Goal: Task Accomplishment & Management: Use online tool/utility

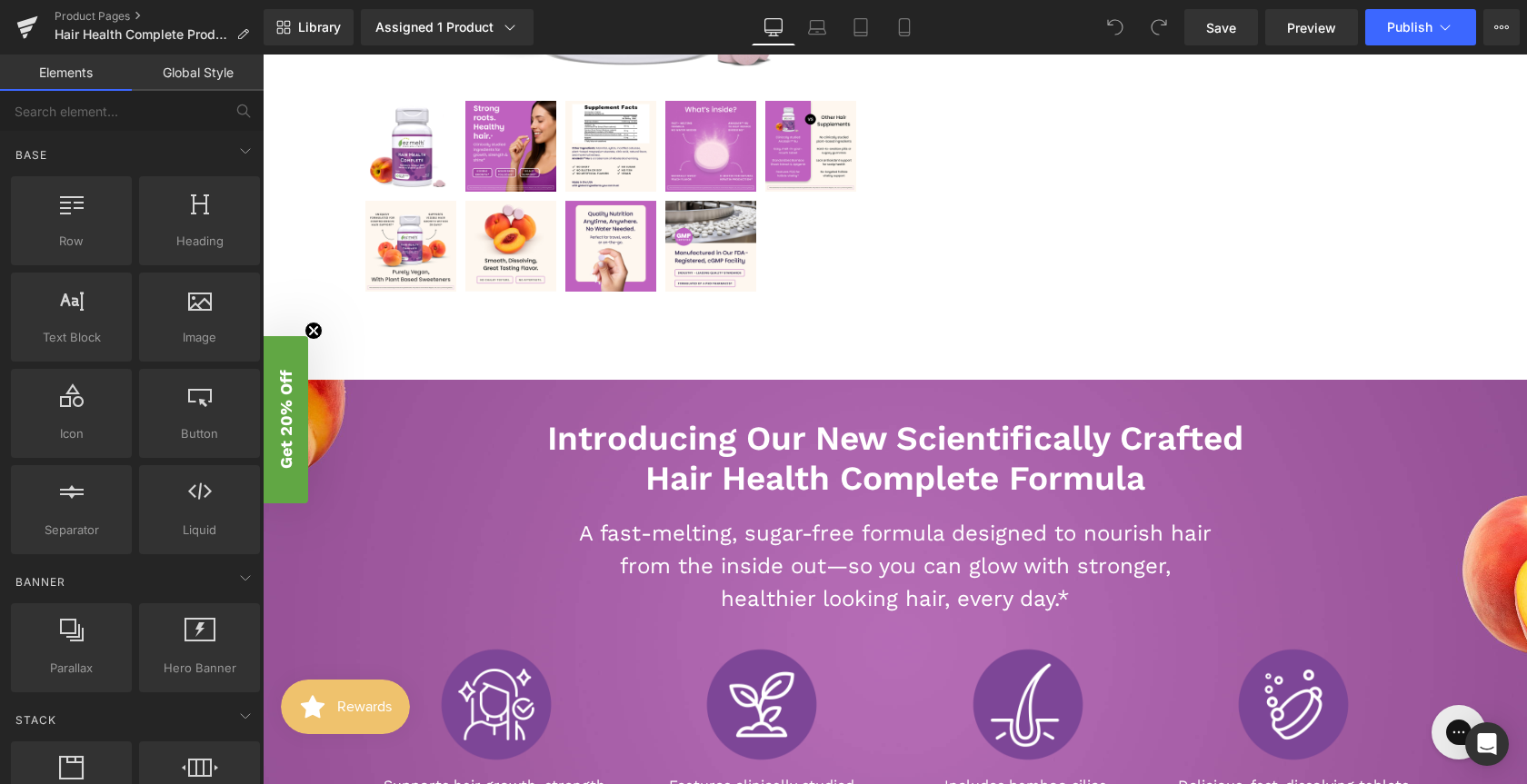
scroll to position [600, 0]
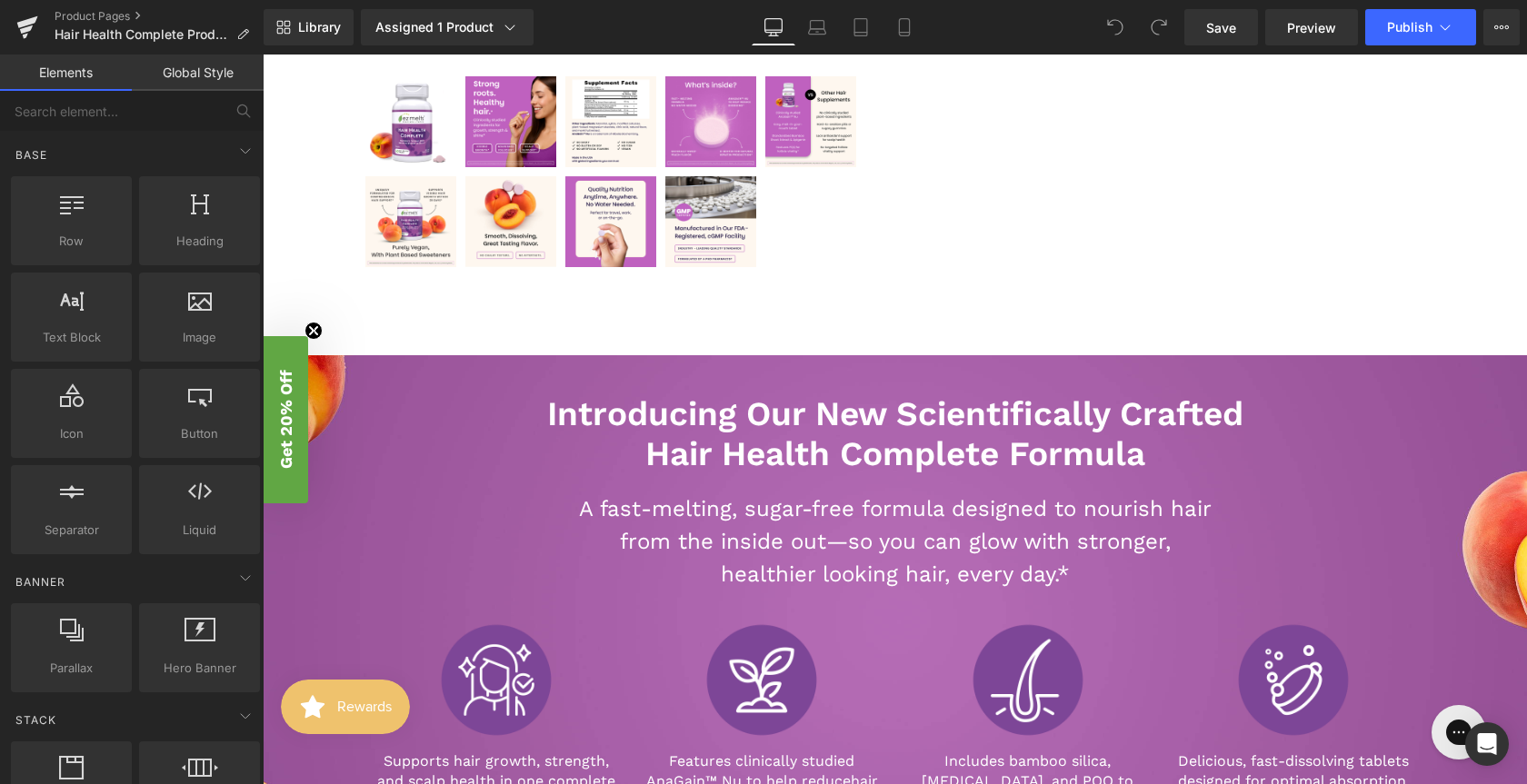
click at [357, 520] on div "Introducing Our New Scientifically Crafted Hair Health Complete Formula Heading…" at bounding box center [895, 608] width 1091 height 427
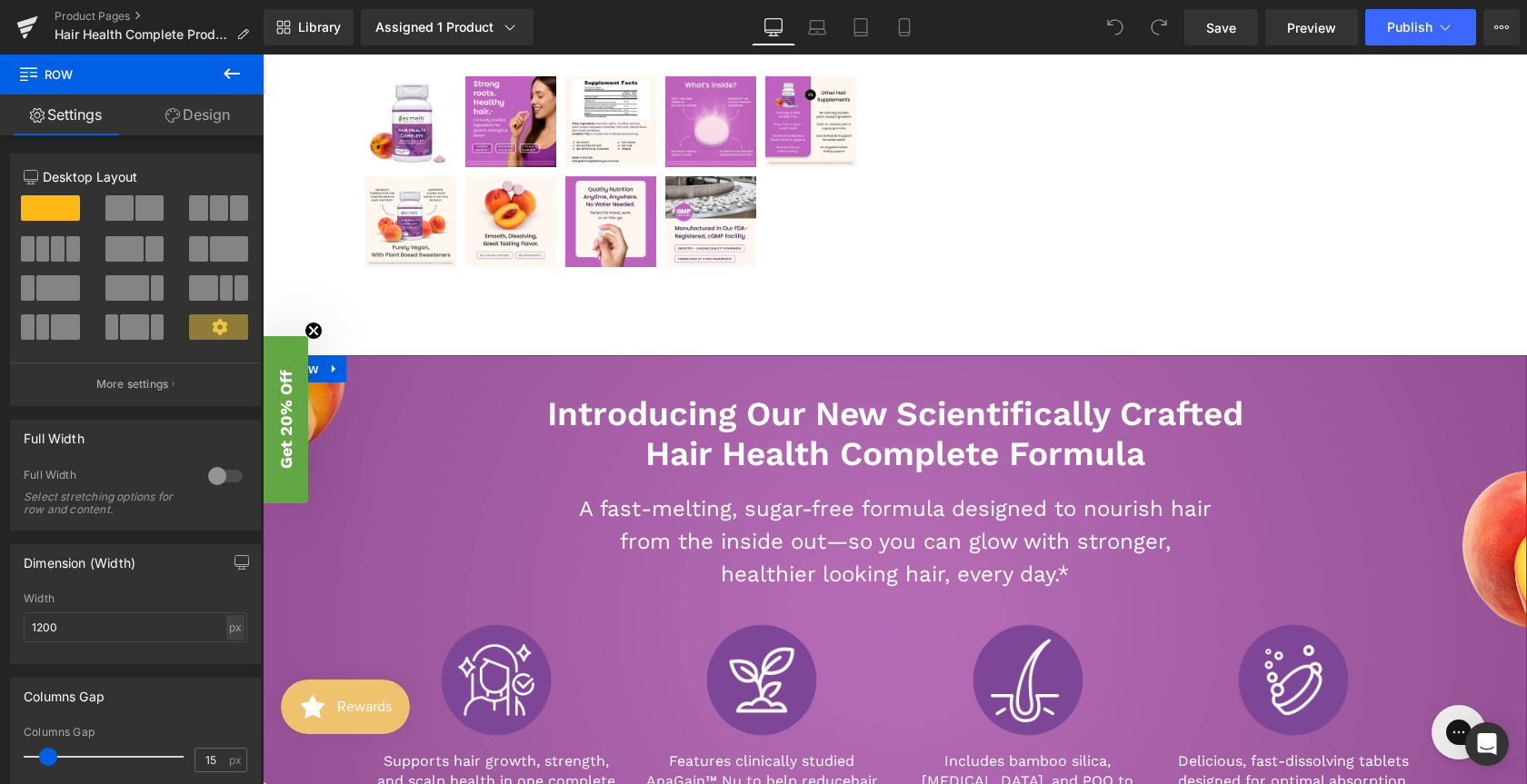
click at [325, 528] on div "Introducing Our New Scientifically Crafted Hair Health Complete Formula Heading…" at bounding box center [894, 593] width 1264 height 475
click at [209, 127] on link "Design" at bounding box center [198, 115] width 132 height 41
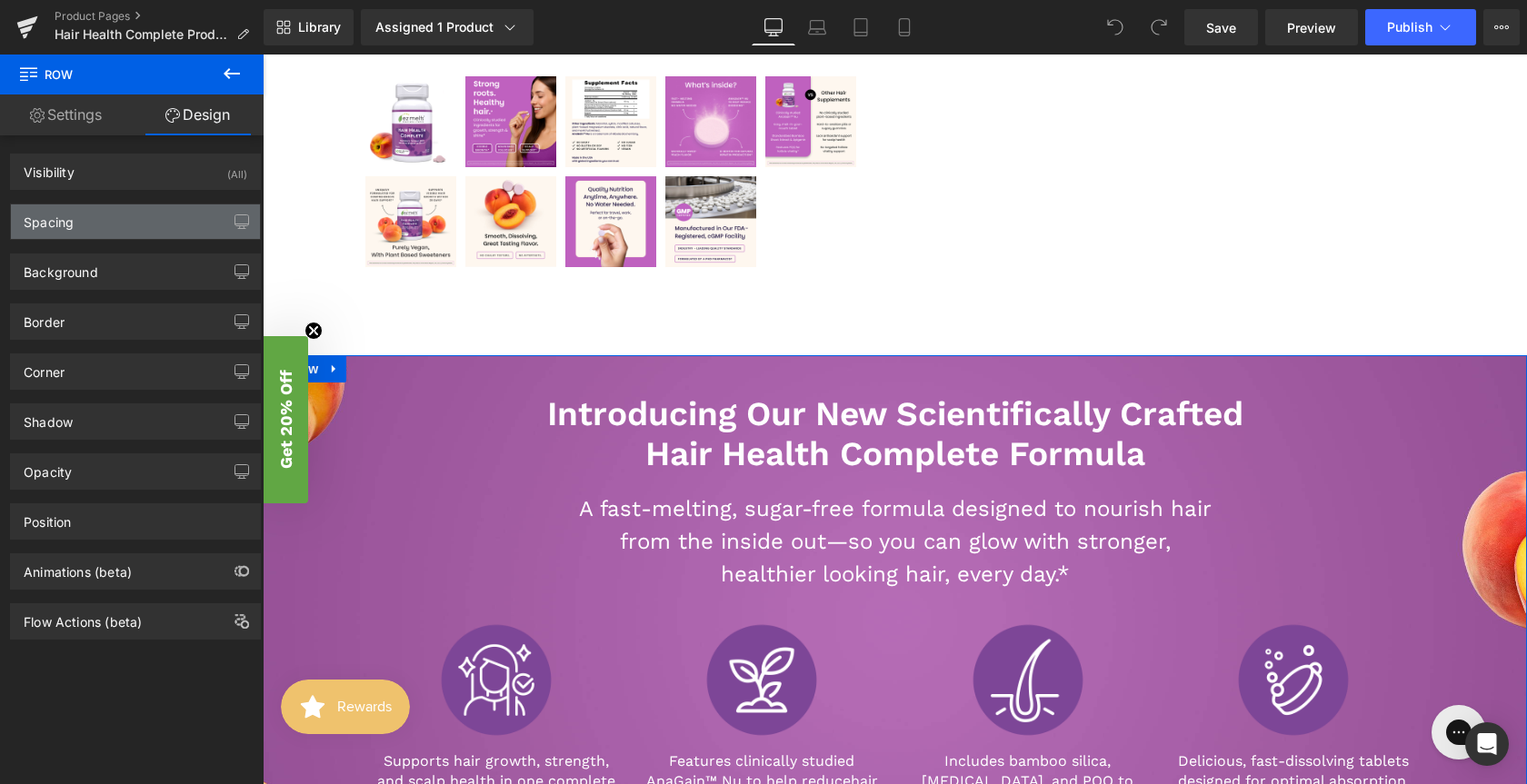
type input "[URL][DOMAIN_NAME]"
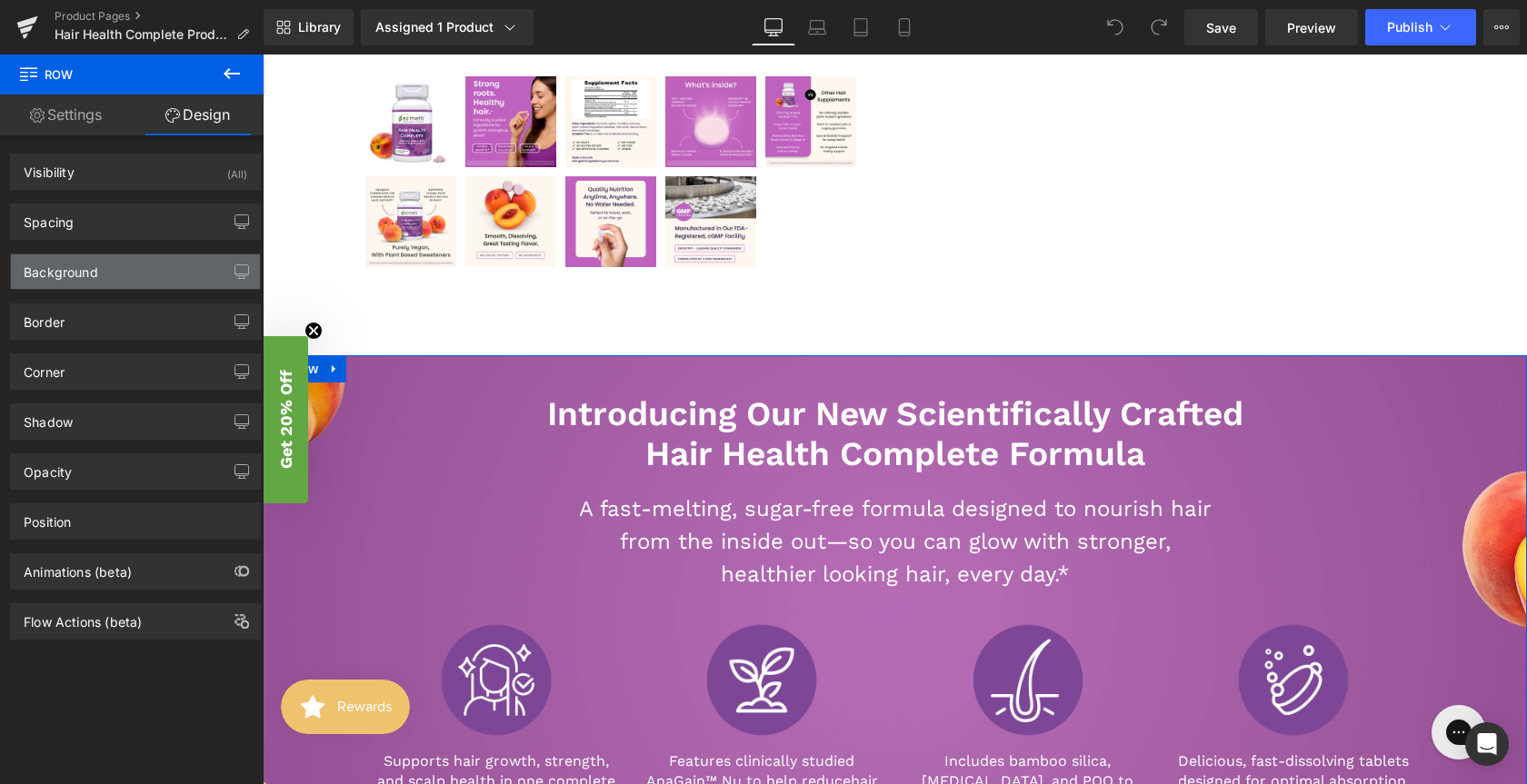
click at [164, 267] on div "Background" at bounding box center [135, 272] width 249 height 35
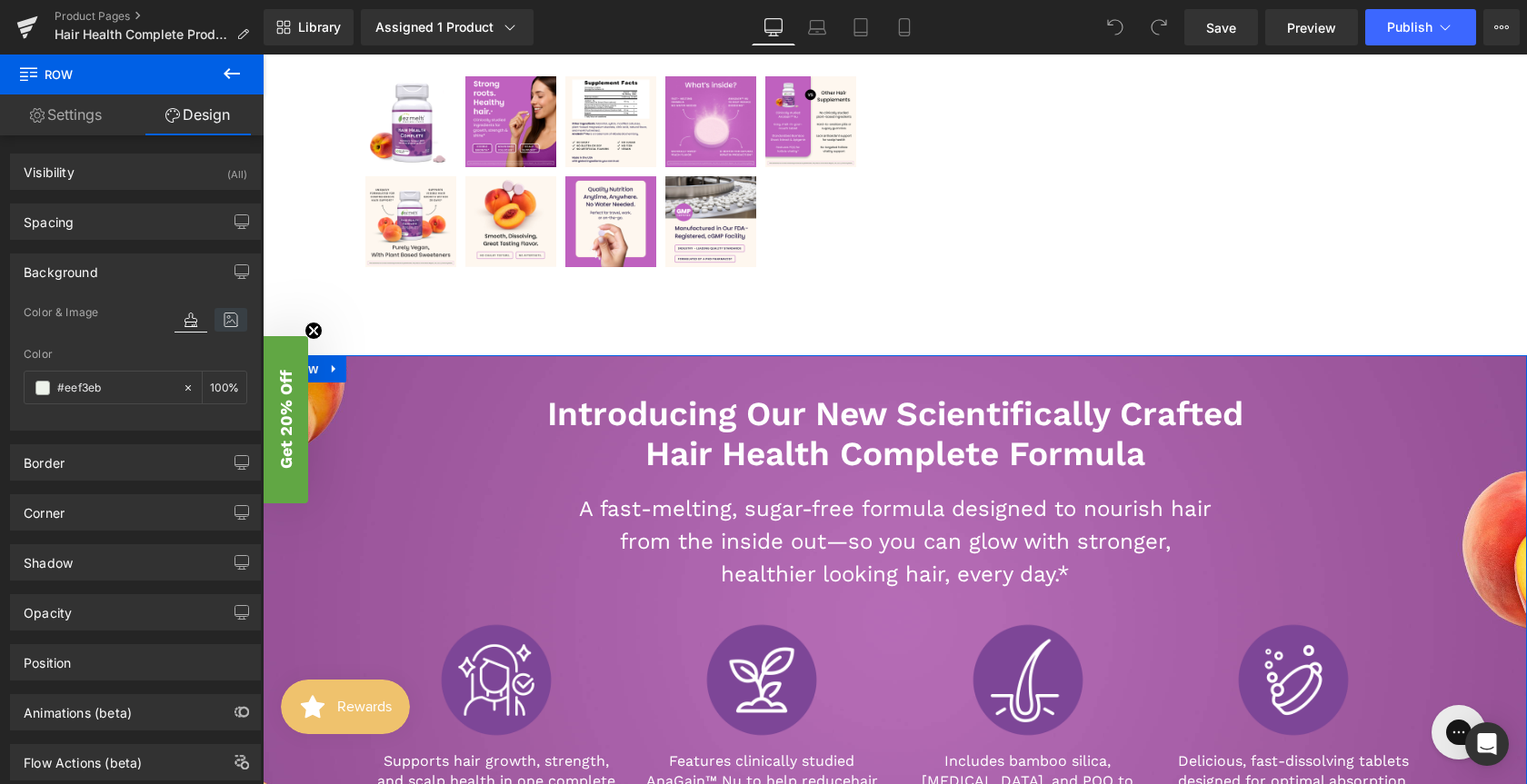
click at [230, 319] on icon at bounding box center [231, 320] width 33 height 24
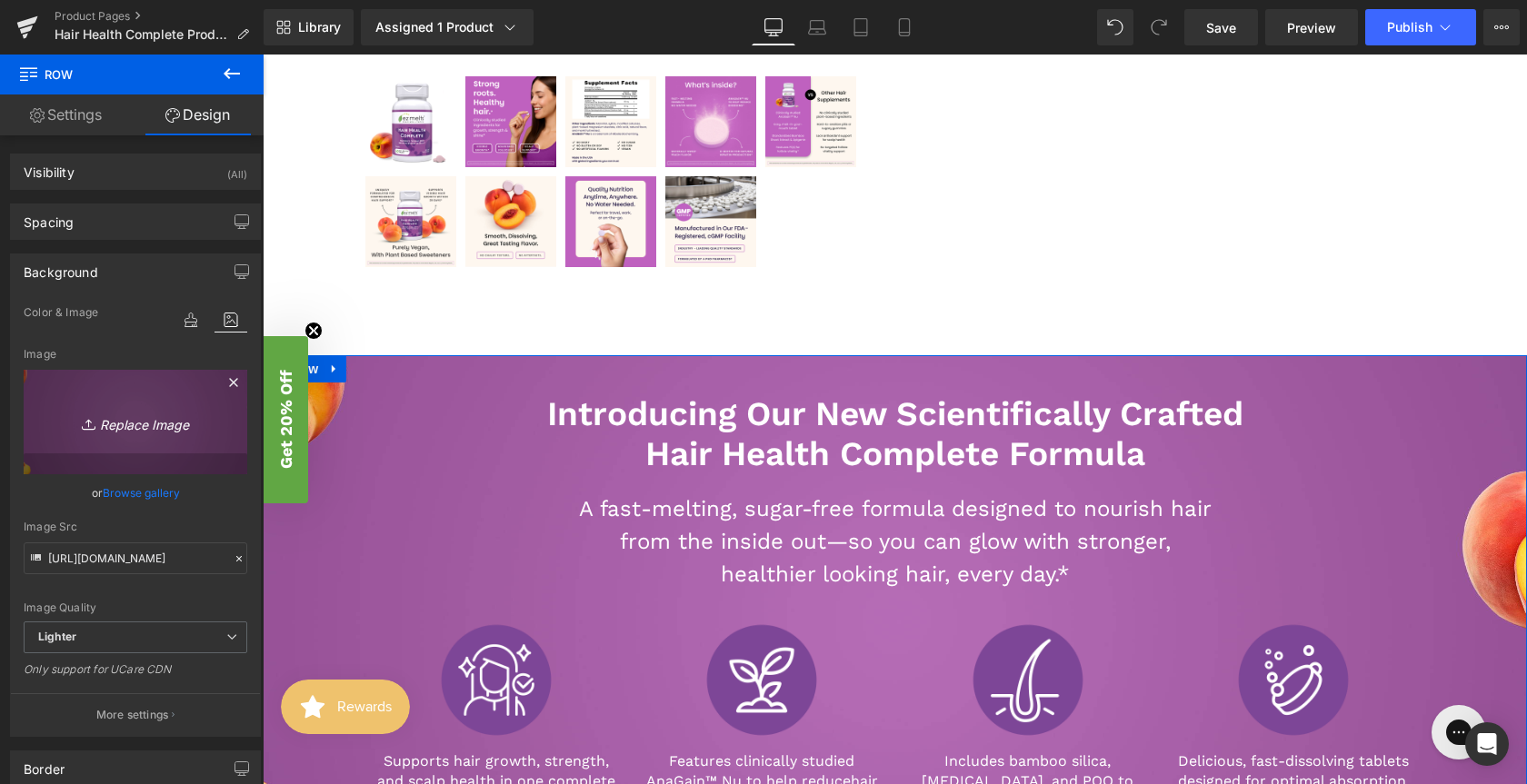
click at [115, 416] on icon "Replace Image" at bounding box center [136, 421] width 146 height 23
type input "C:\fakepath\Ezmelts Hair Health PDP Banner.jpg"
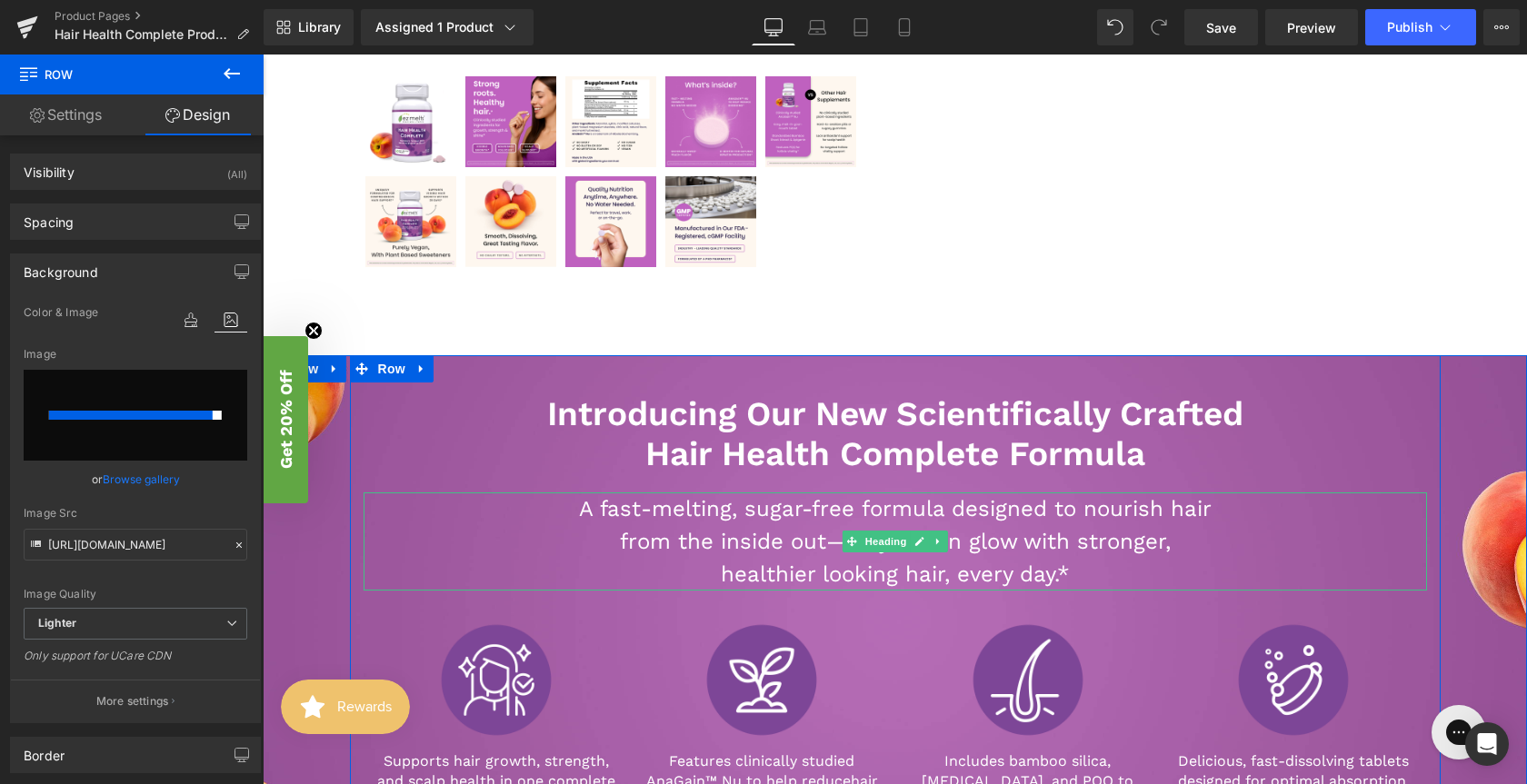
type input "[URL][DOMAIN_NAME]"
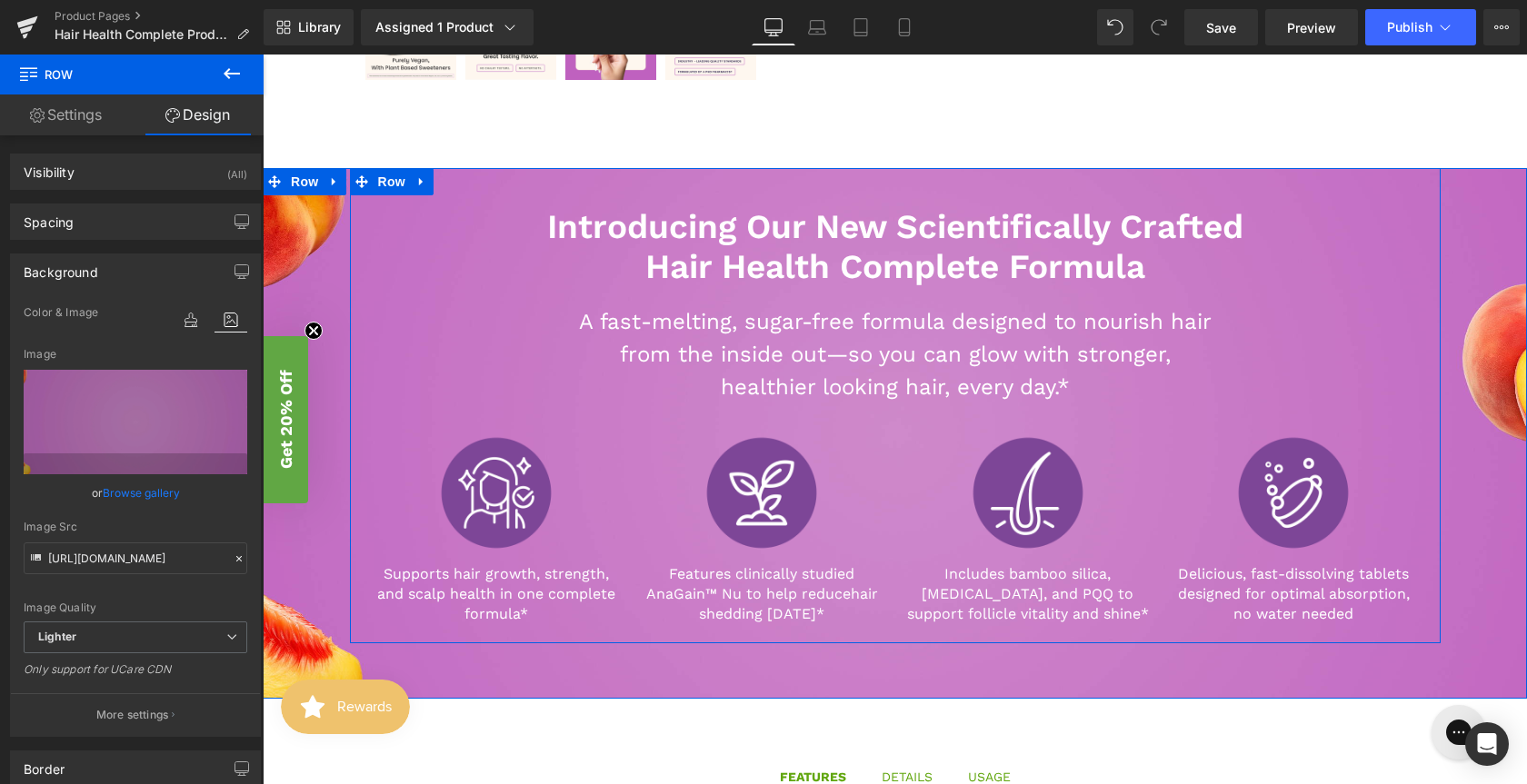
scroll to position [789, 0]
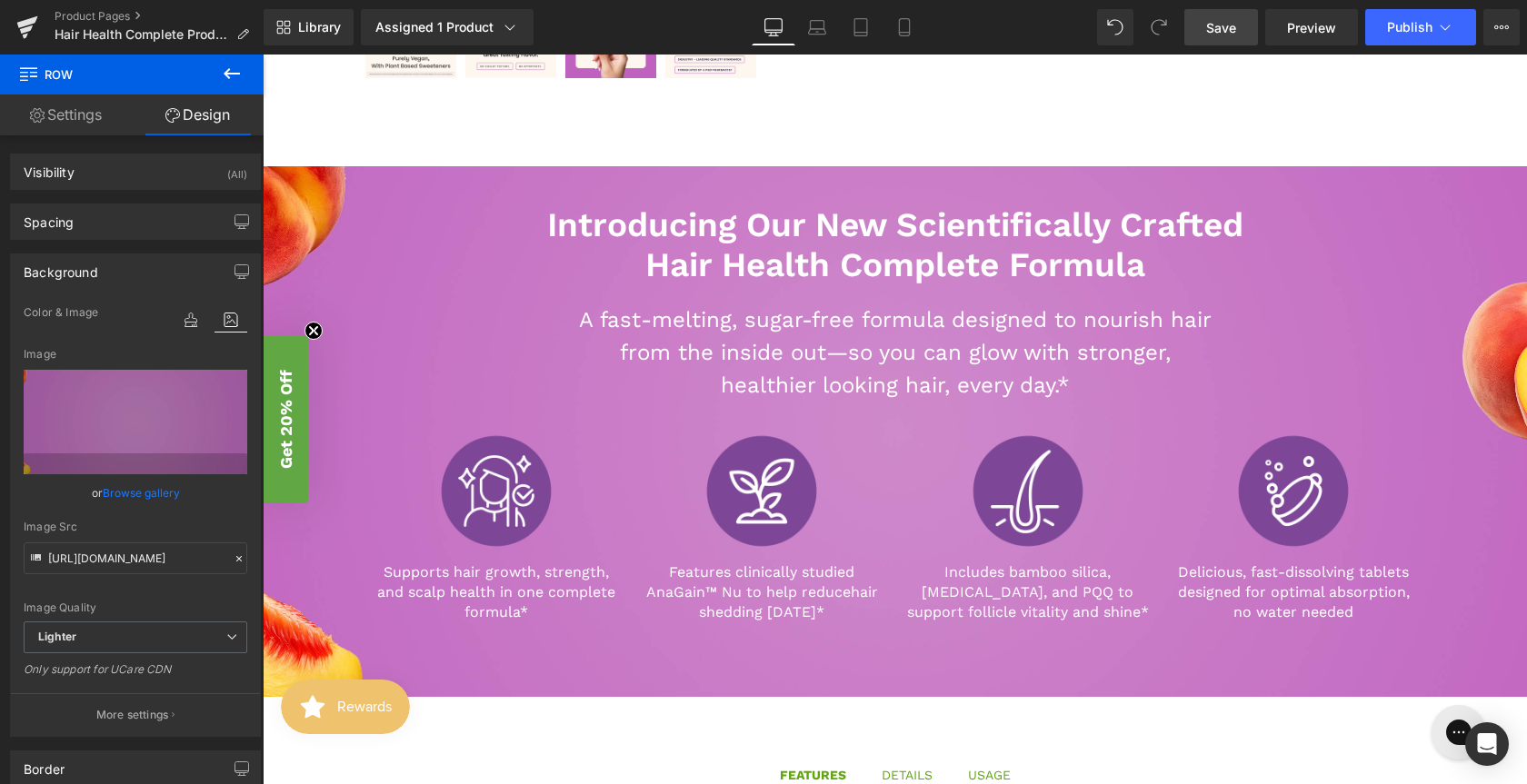
click at [1235, 24] on span "Save" at bounding box center [1221, 27] width 30 height 19
click at [1230, 32] on span "Save" at bounding box center [1221, 27] width 30 height 19
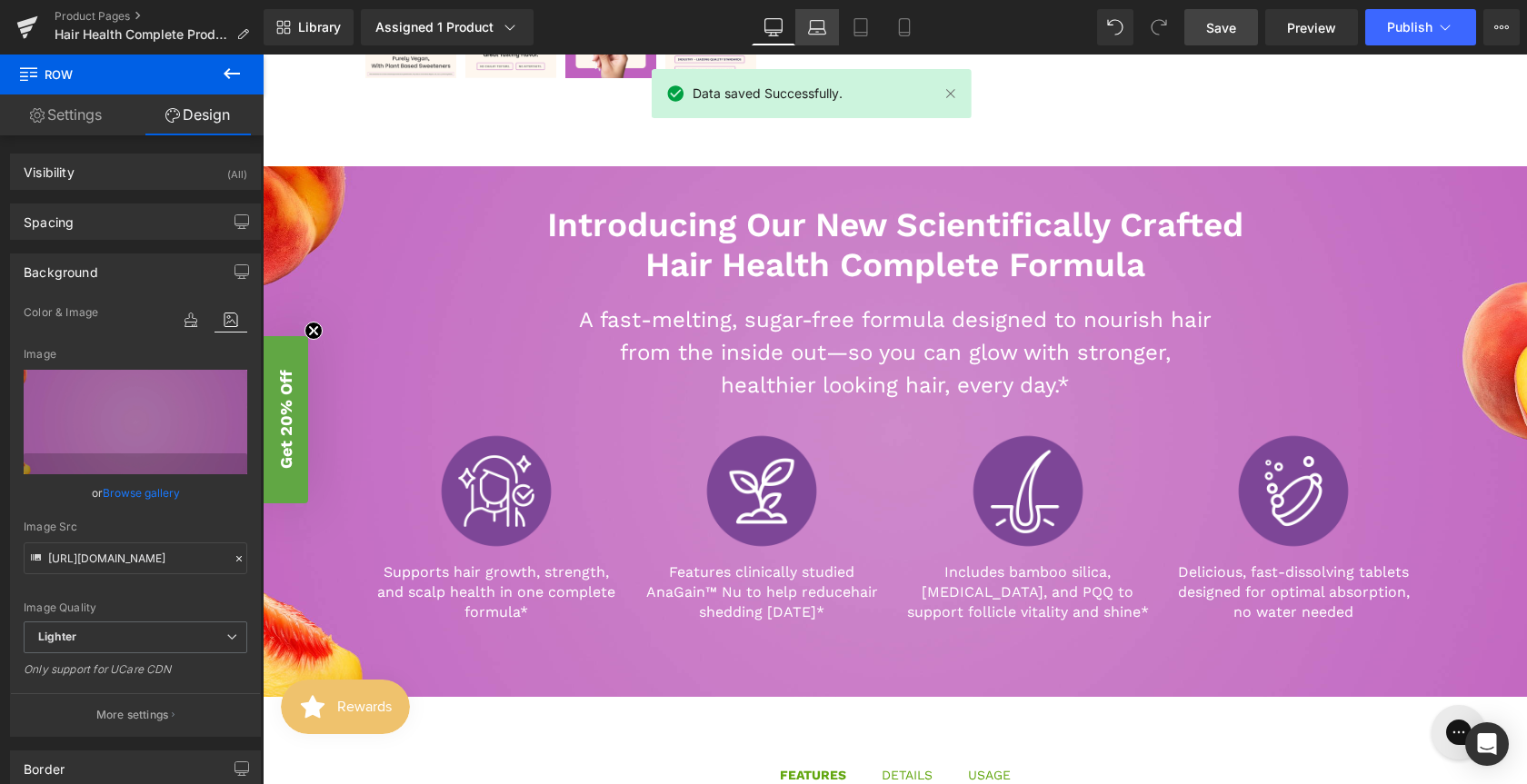
click at [818, 29] on icon at bounding box center [817, 31] width 17 height 5
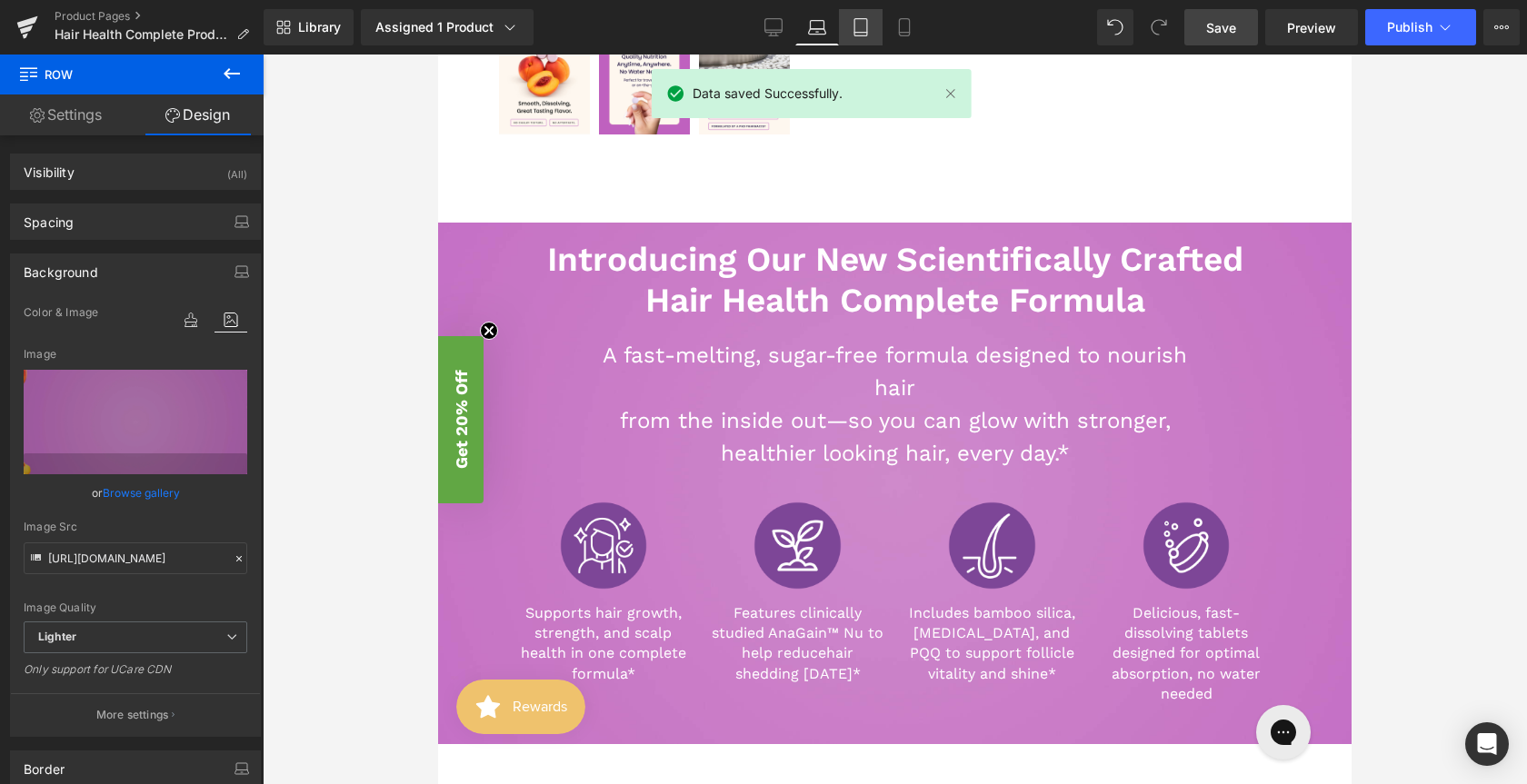
scroll to position [711, 0]
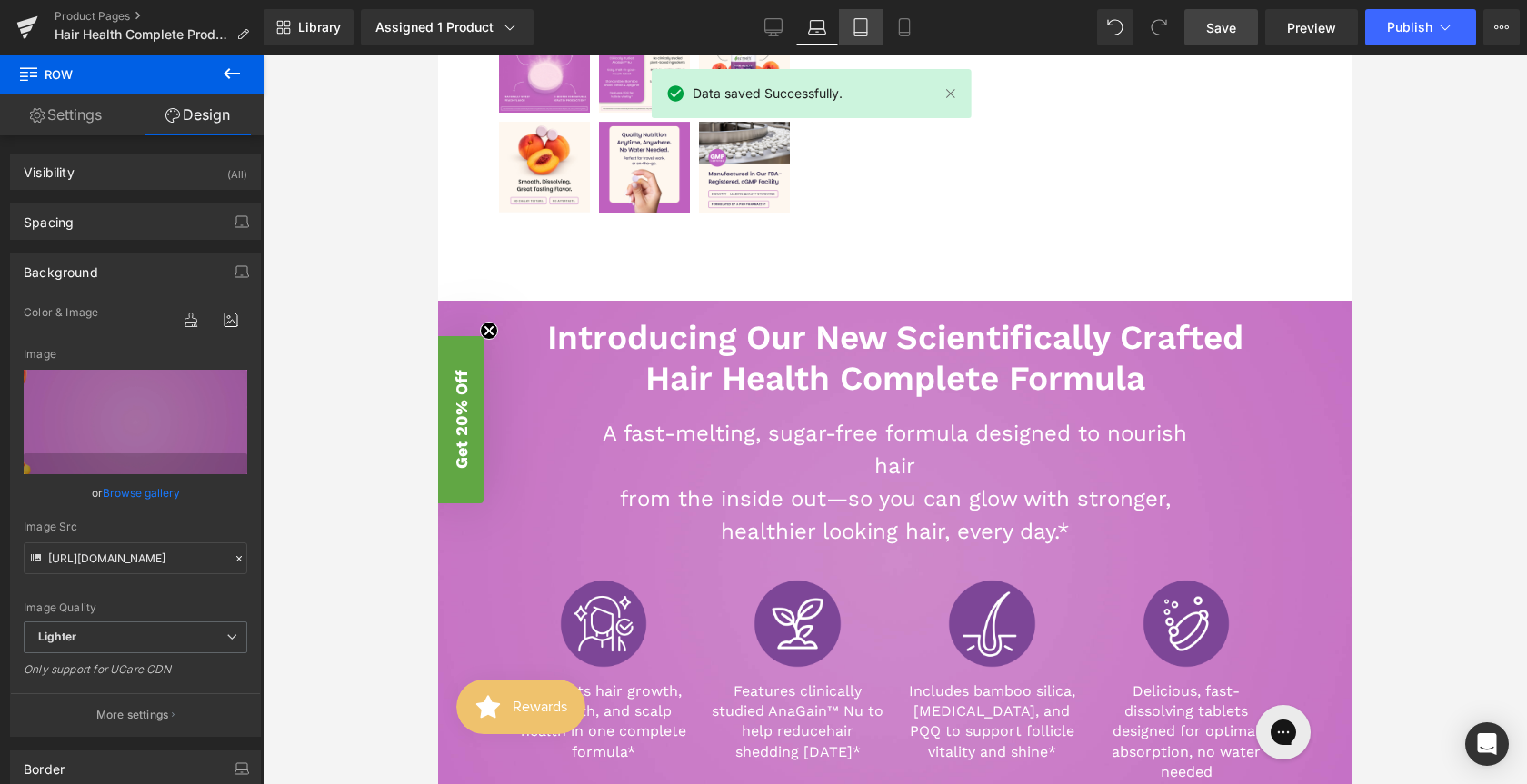
click at [864, 30] on icon at bounding box center [860, 27] width 18 height 18
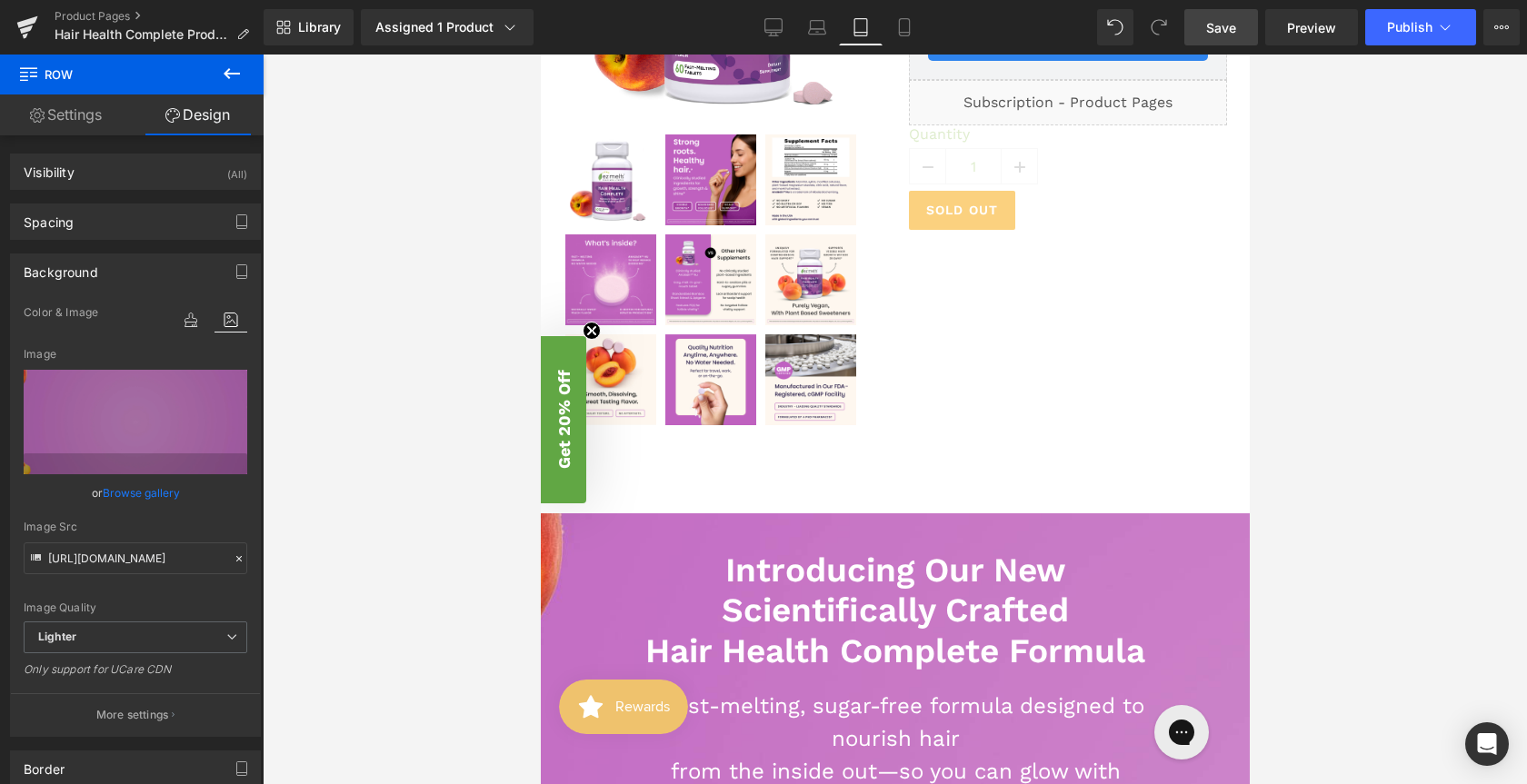
scroll to position [421, 0]
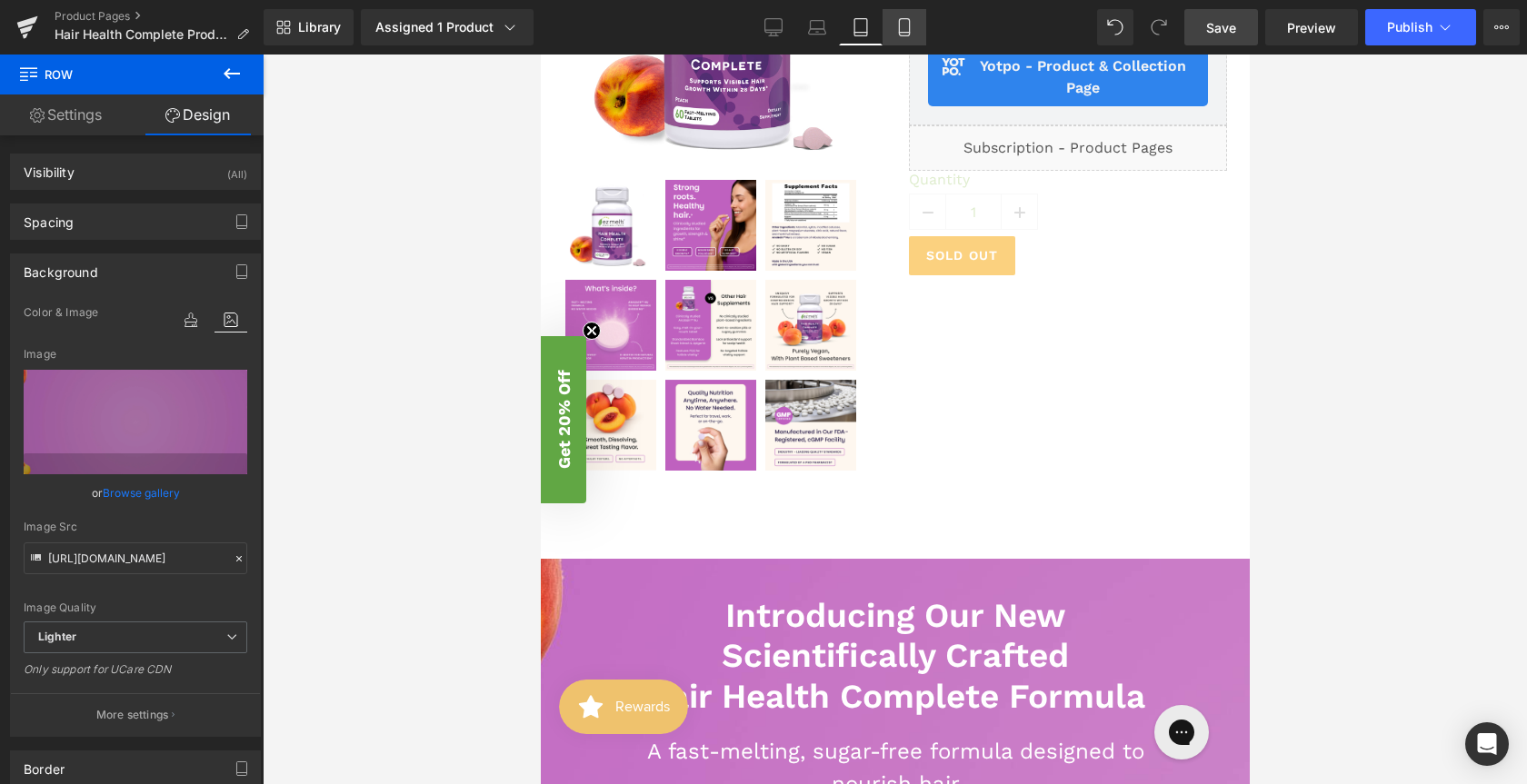
click at [905, 33] on icon at bounding box center [904, 33] width 10 height 0
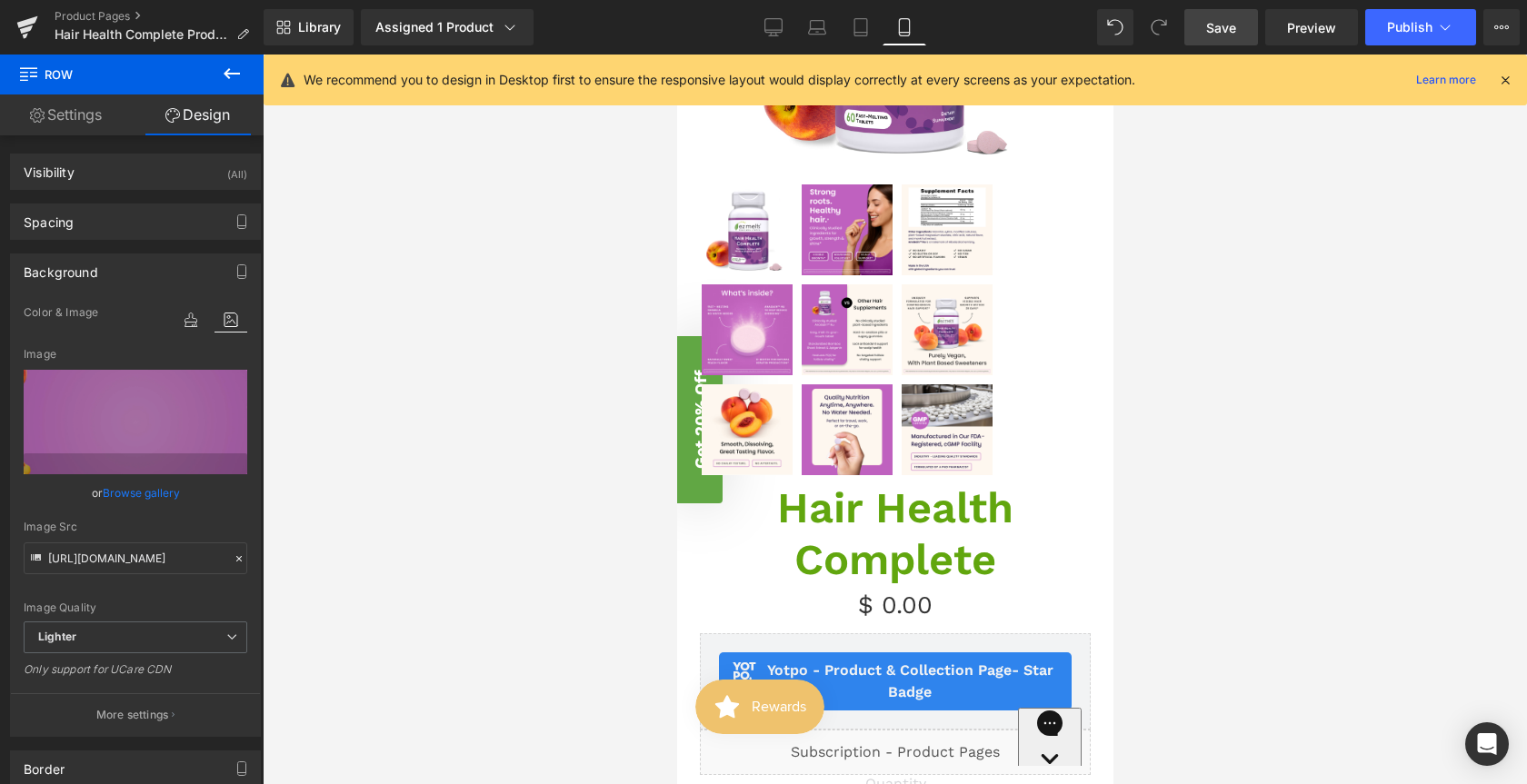
scroll to position [0, 0]
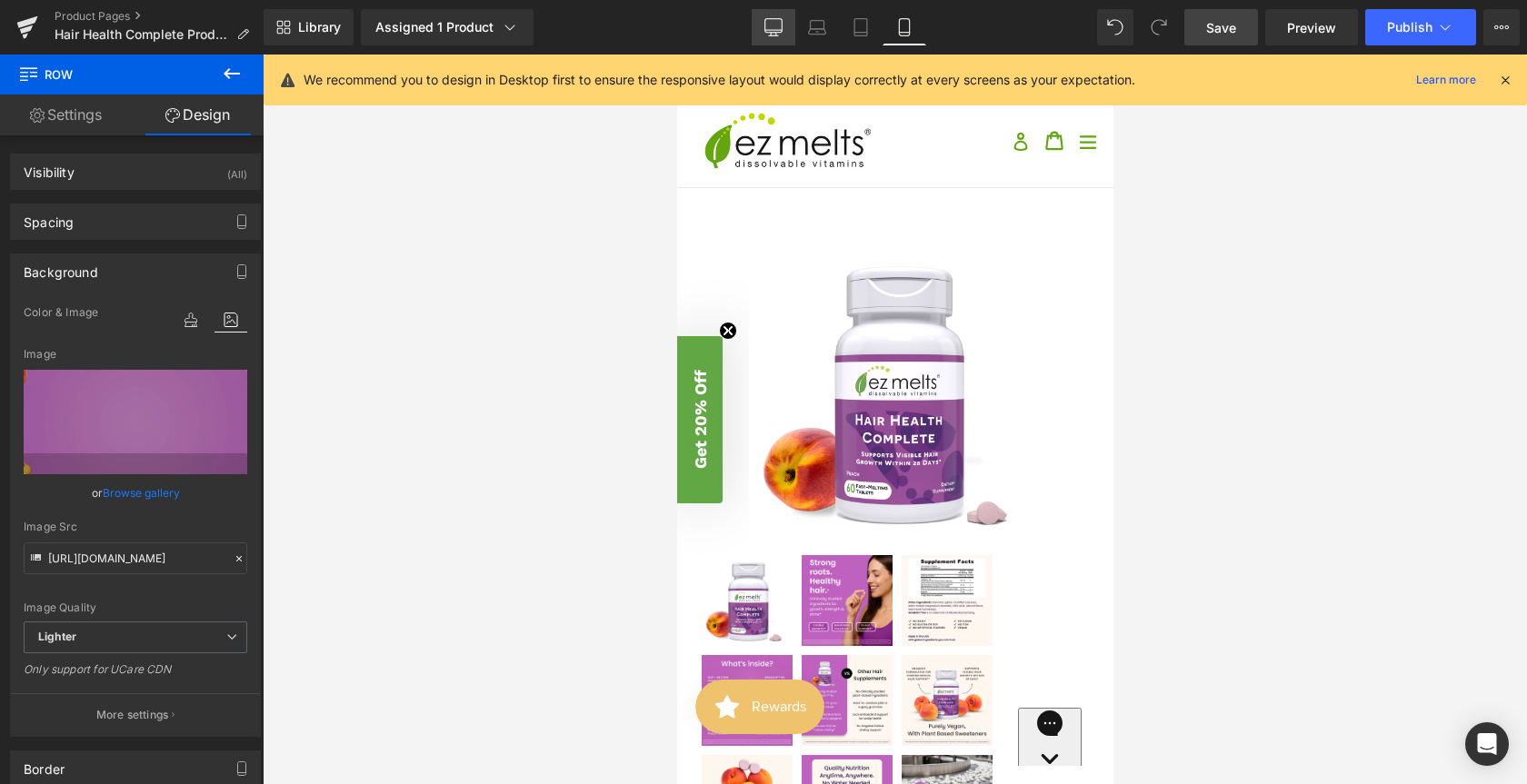
click at [761, 25] on link "Desktop" at bounding box center [773, 27] width 44 height 36
